Goal: Transaction & Acquisition: Purchase product/service

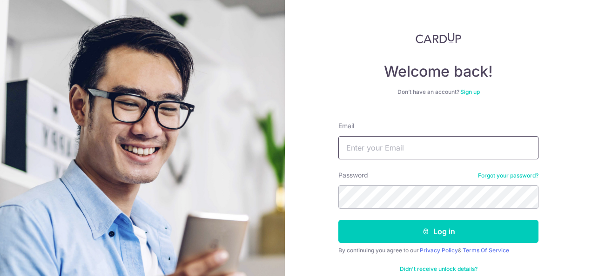
click at [358, 154] on input "Email" at bounding box center [438, 147] width 200 height 23
type input "o"
type input "otos68ft@gmail.com"
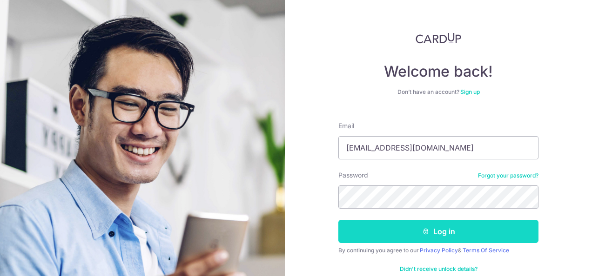
click at [393, 229] on button "Log in" at bounding box center [438, 231] width 200 height 23
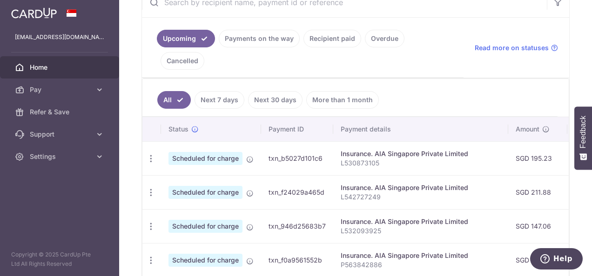
scroll to position [197, 0]
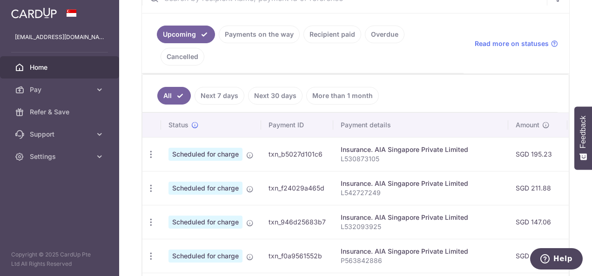
click at [333, 35] on link "Recipient paid" at bounding box center [332, 35] width 58 height 18
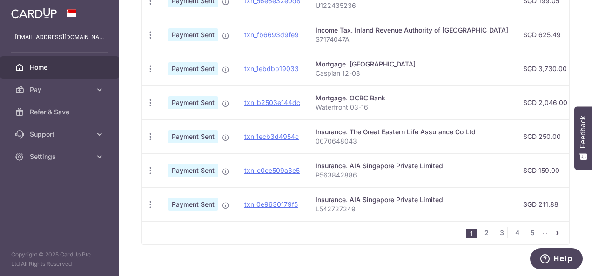
scroll to position [430, 0]
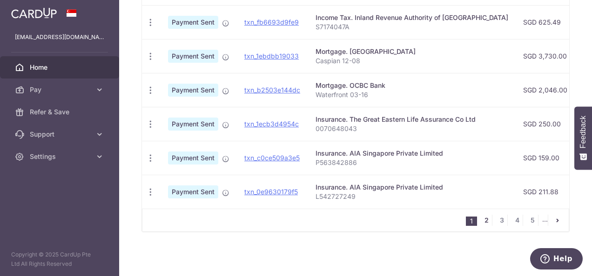
click at [481, 217] on link "2" at bounding box center [486, 220] width 11 height 11
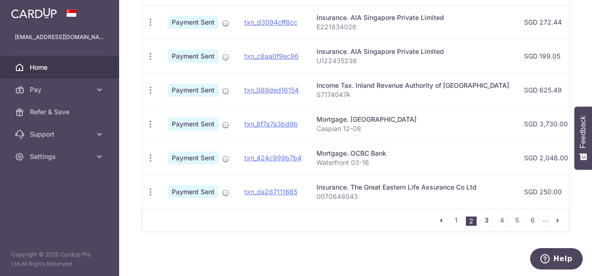
click at [481, 221] on link "3" at bounding box center [486, 220] width 11 height 11
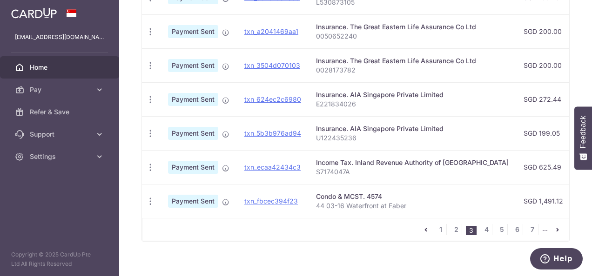
scroll to position [381, 0]
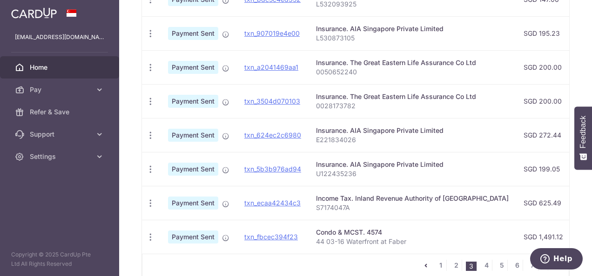
click at [286, 252] on td "txn_fbcec394f23" at bounding box center [273, 237] width 72 height 34
click at [151, 237] on icon "button" at bounding box center [151, 238] width 10 height 10
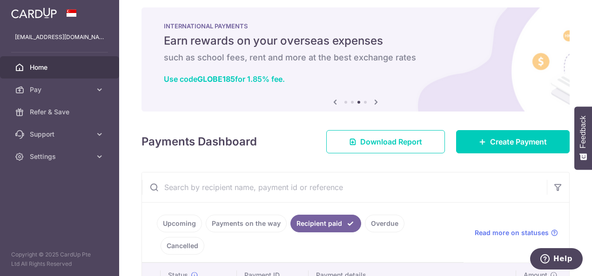
scroll to position [0, 0]
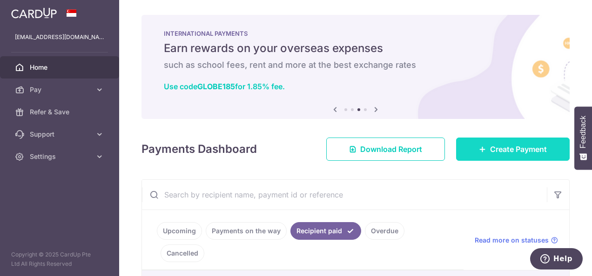
click at [512, 149] on span "Create Payment" at bounding box center [518, 149] width 57 height 11
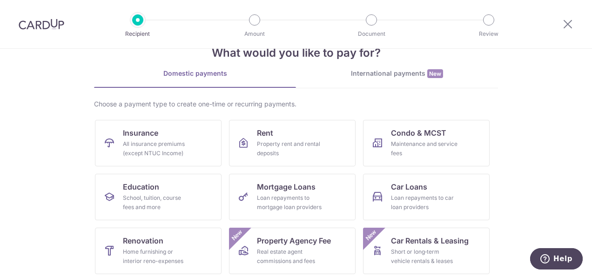
scroll to position [47, 0]
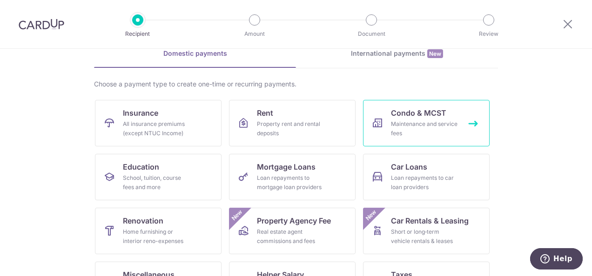
drag, startPoint x: 452, startPoint y: 136, endPoint x: 448, endPoint y: 129, distance: 8.8
click at [448, 128] on div "Maintenance and service fees" at bounding box center [424, 129] width 67 height 19
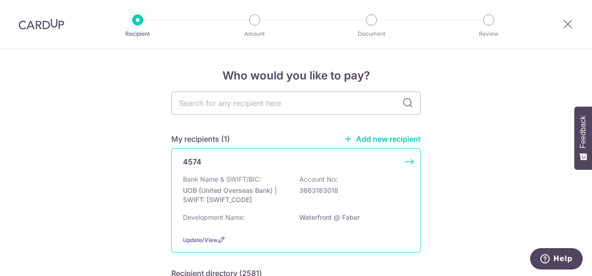
click at [405, 161] on div "4574 Bank Name & SWIFT/BIC: UOB (United Overseas Bank) | SWIFT: UOVBSGSGXXX Acc…" at bounding box center [295, 200] width 249 height 105
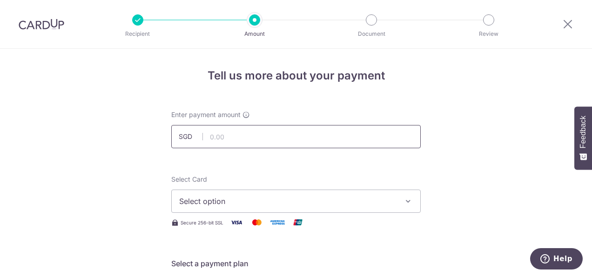
click at [287, 139] on input "text" at bounding box center [295, 136] width 249 height 23
type input "1,491.12"
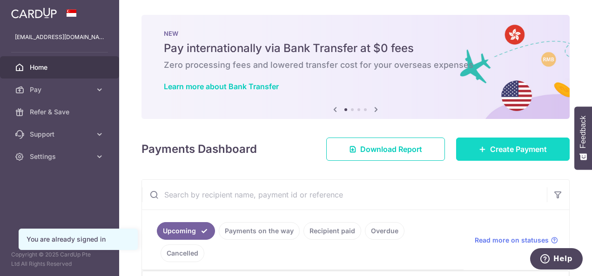
click at [490, 150] on span "Create Payment" at bounding box center [518, 149] width 57 height 11
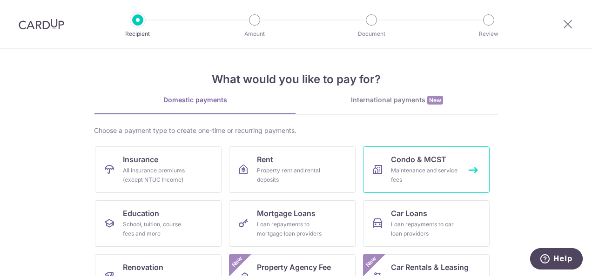
click at [422, 172] on div "Maintenance and service fees" at bounding box center [424, 175] width 67 height 19
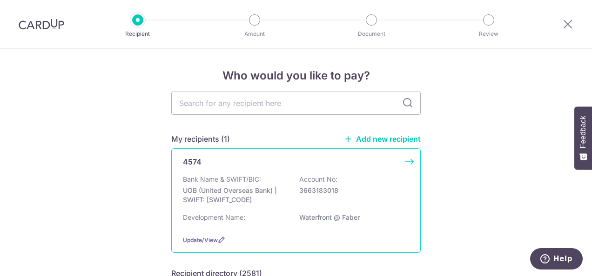
click at [407, 162] on div "4574 Bank Name & SWIFT/BIC: UOB (United Overseas Bank) | SWIFT: [SWIFT_CODE] Ac…" at bounding box center [295, 200] width 249 height 105
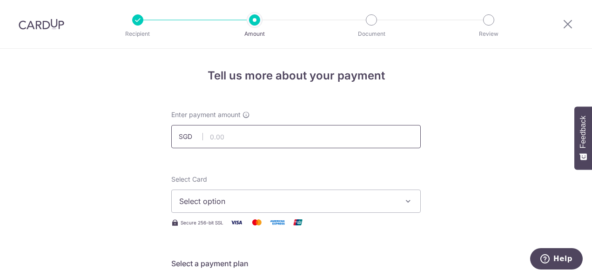
click at [329, 141] on input "text" at bounding box center [295, 136] width 249 height 23
type input "1,491.12"
click at [257, 201] on span "Select option" at bounding box center [287, 201] width 217 height 11
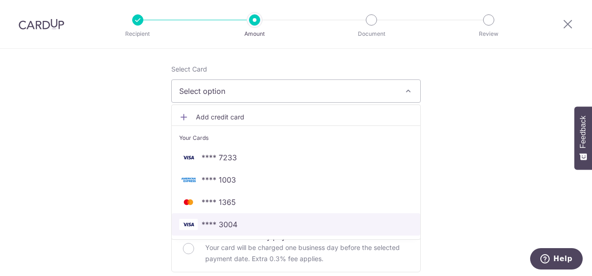
scroll to position [140, 0]
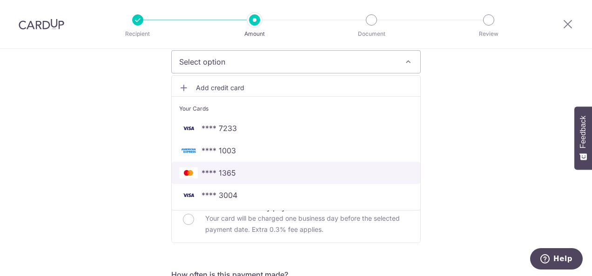
click at [223, 173] on span "**** 1365" at bounding box center [218, 173] width 34 height 11
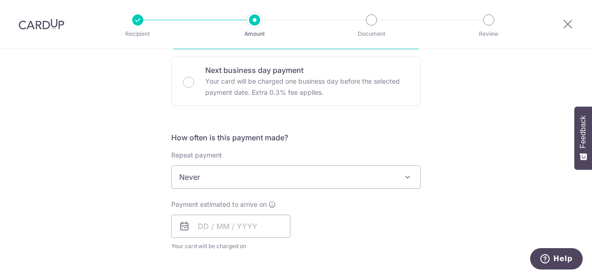
scroll to position [280, 0]
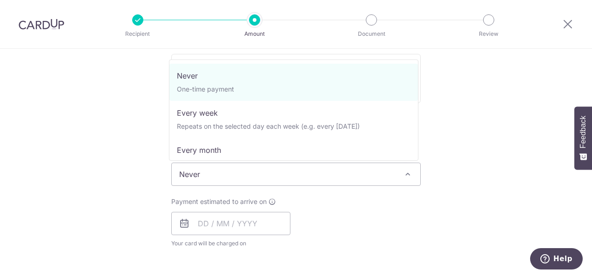
click at [279, 178] on span "Never" at bounding box center [296, 174] width 248 height 22
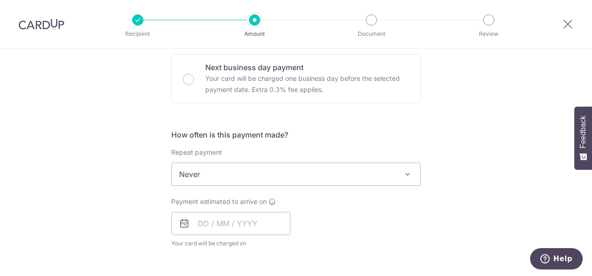
click at [435, 146] on div "Tell us more about your payment Enter payment amount SGD 1,491.12 1491.12 Selec…" at bounding box center [296, 190] width 592 height 842
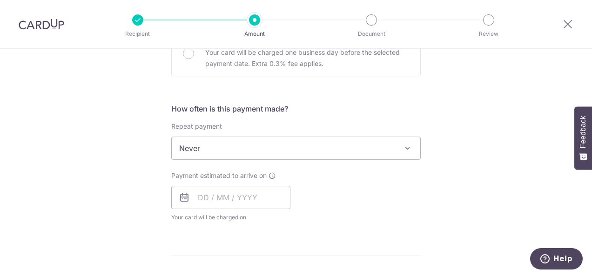
scroll to position [327, 0]
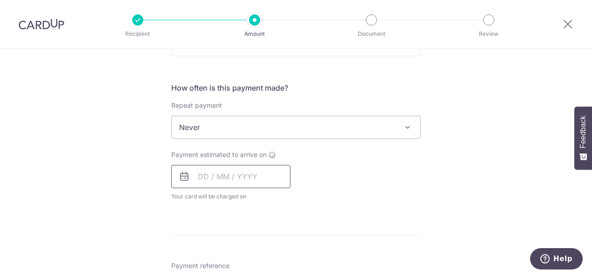
click at [202, 178] on input "text" at bounding box center [230, 176] width 119 height 23
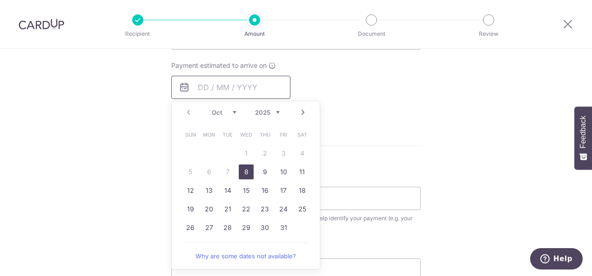
scroll to position [420, 0]
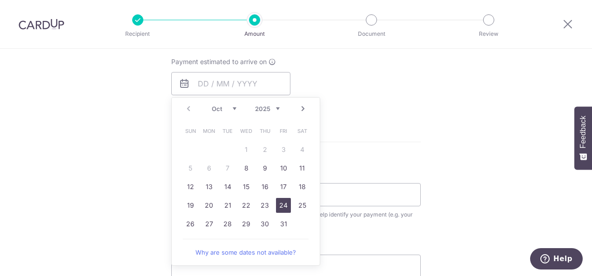
click at [285, 206] on link "24" at bounding box center [283, 205] width 15 height 15
type input "24/10/2025"
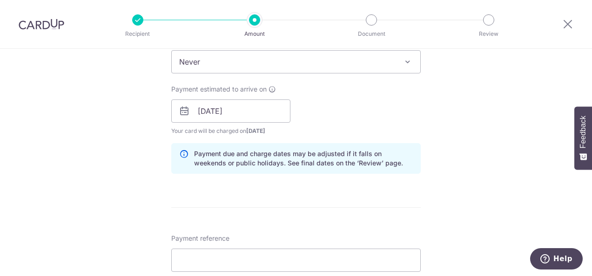
scroll to position [513, 0]
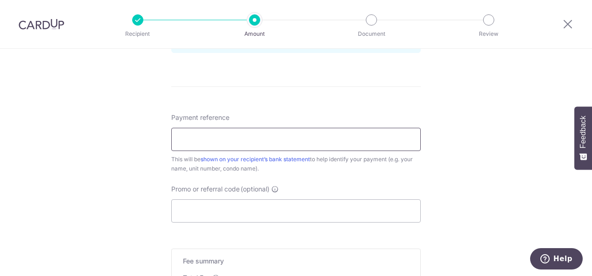
click at [243, 137] on input "Payment reference" at bounding box center [295, 139] width 249 height 23
type input "rec"
drag, startPoint x: 243, startPoint y: 137, endPoint x: 173, endPoint y: 138, distance: 70.3
click at [173, 138] on input "rec" at bounding box center [295, 139] width 249 height 23
type input "W"
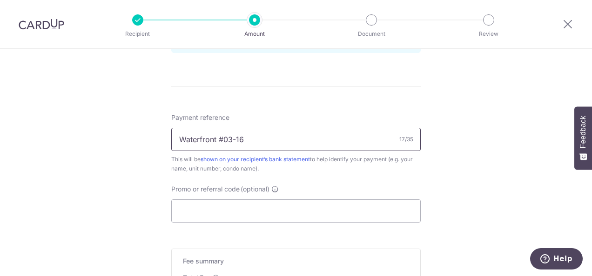
click at [217, 140] on input "Waterfront #03-16" at bounding box center [295, 139] width 249 height 23
type input "Waterfront 44 #03-16"
drag, startPoint x: 201, startPoint y: 201, endPoint x: 197, endPoint y: 205, distance: 4.9
click at [197, 206] on input "Promo or referral code (optional)" at bounding box center [295, 211] width 249 height 23
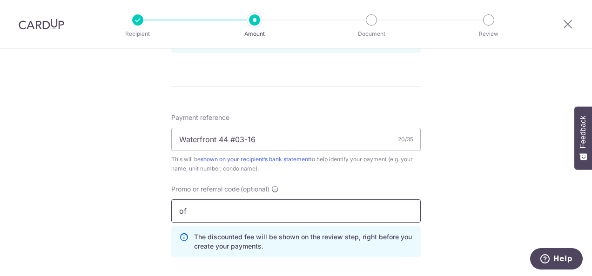
type input "o"
type input "OFF225"
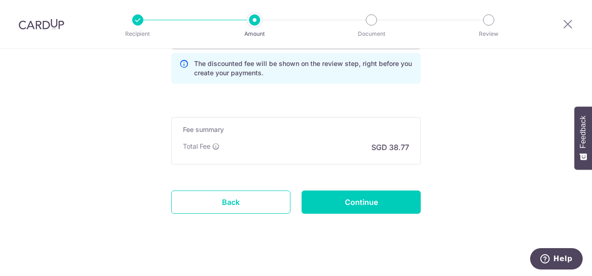
scroll to position [694, 0]
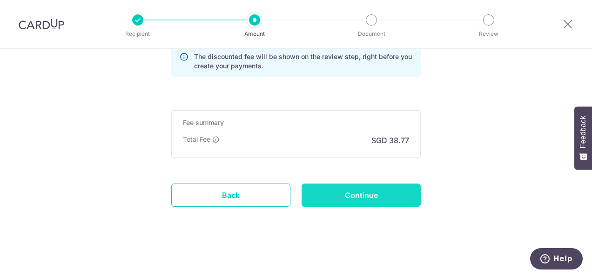
click at [343, 190] on input "Continue" at bounding box center [361, 195] width 119 height 23
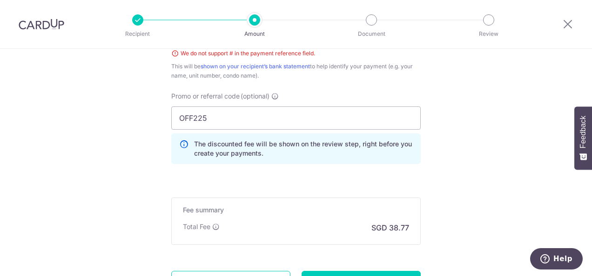
scroll to position [479, 0]
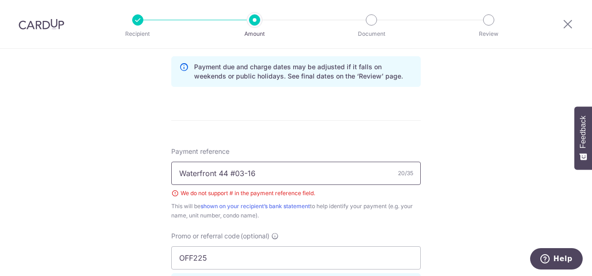
click at [236, 174] on input "Waterfront 44 #03-16" at bounding box center [295, 173] width 249 height 23
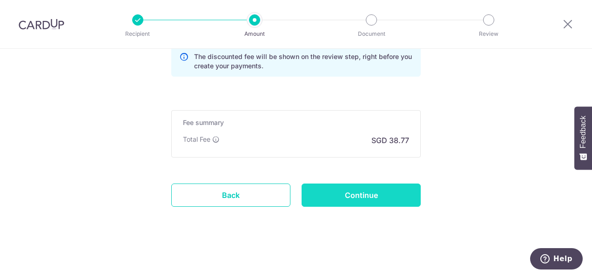
type input "Waterfront 44 03-16"
click at [379, 191] on input "Continue" at bounding box center [361, 195] width 119 height 23
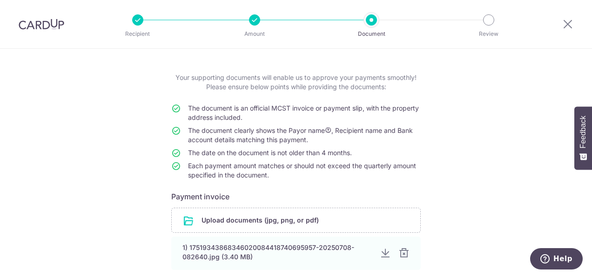
scroll to position [129, 0]
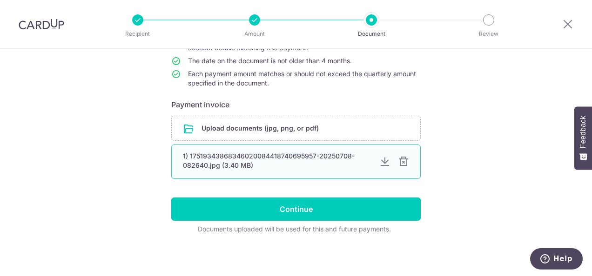
click at [400, 163] on div at bounding box center [403, 161] width 11 height 11
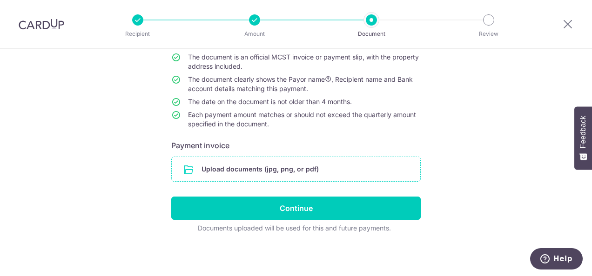
click at [274, 171] on input "file" at bounding box center [296, 169] width 248 height 24
click at [571, 21] on icon at bounding box center [567, 24] width 11 height 12
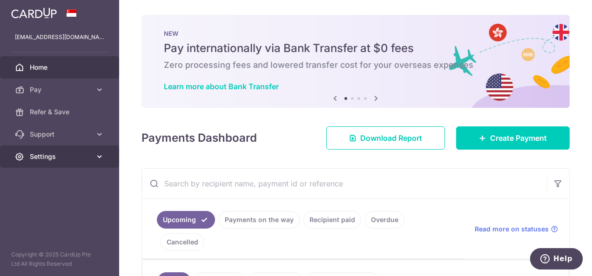
drag, startPoint x: 54, startPoint y: 151, endPoint x: 47, endPoint y: 153, distance: 7.1
click at [47, 153] on span "Settings" at bounding box center [60, 156] width 61 height 9
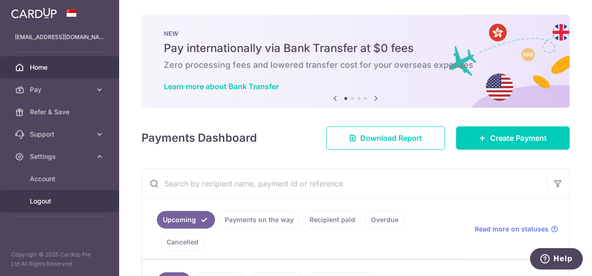
click at [38, 200] on span "Logout" at bounding box center [60, 201] width 61 height 9
